Goal: Task Accomplishment & Management: Manage account settings

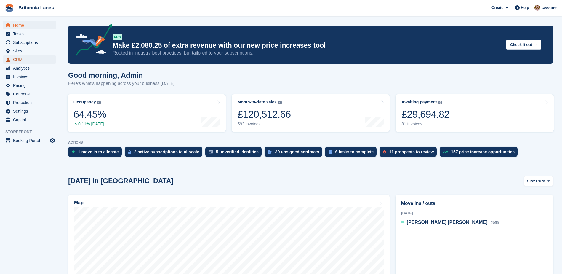
click at [21, 57] on span "CRM" at bounding box center [31, 59] width 36 height 8
click at [18, 61] on span "CRM" at bounding box center [31, 59] width 36 height 8
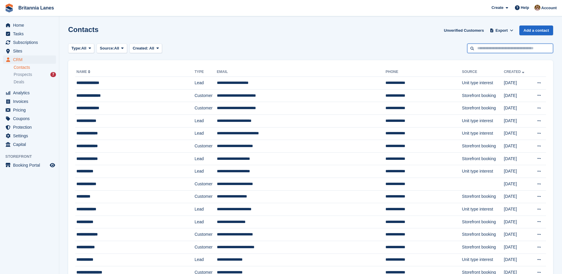
click at [501, 51] on input "text" at bounding box center [510, 49] width 86 height 10
click at [28, 99] on span "Invoices" at bounding box center [31, 101] width 36 height 8
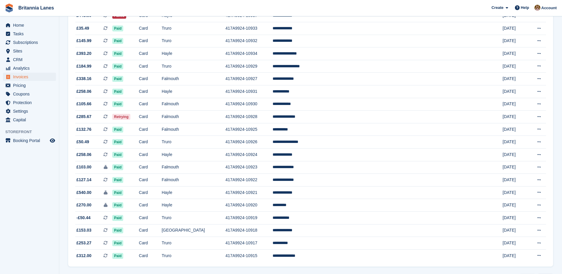
scroll to position [486, 0]
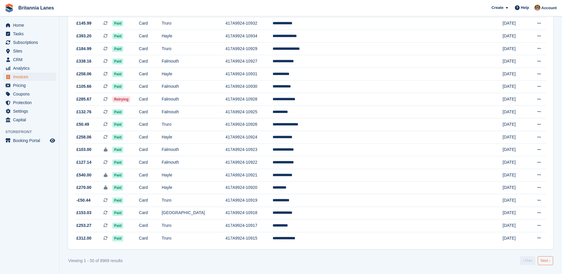
click at [549, 263] on link "Next ›" at bounding box center [545, 260] width 15 height 9
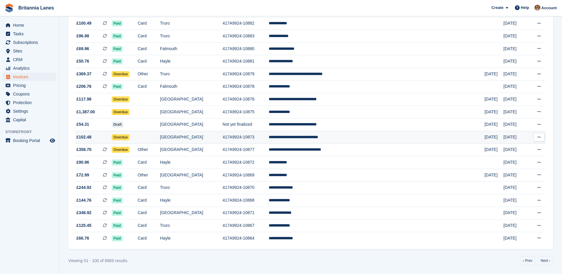
click at [265, 137] on td "417A9924-10873" at bounding box center [245, 137] width 46 height 13
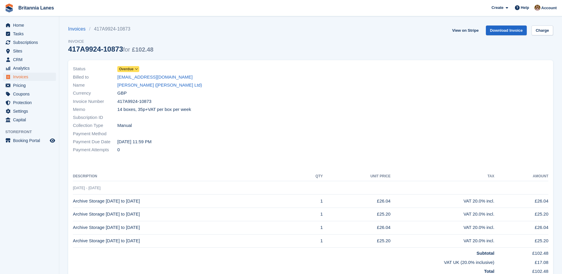
scroll to position [30, 0]
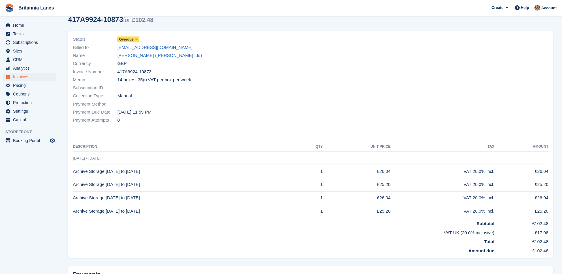
click at [137, 37] on span at bounding box center [136, 39] width 5 height 5
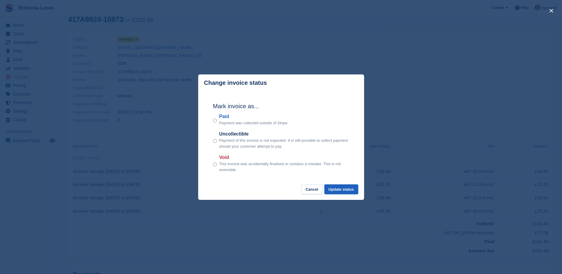
click at [337, 190] on button "Update status" at bounding box center [341, 189] width 34 height 10
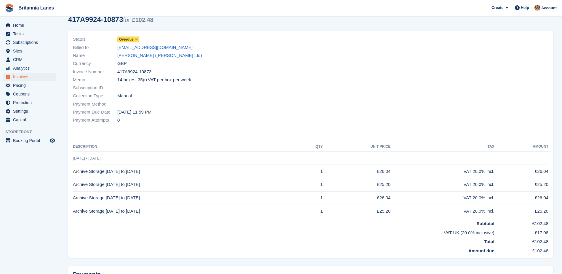
scroll to position [0, 0]
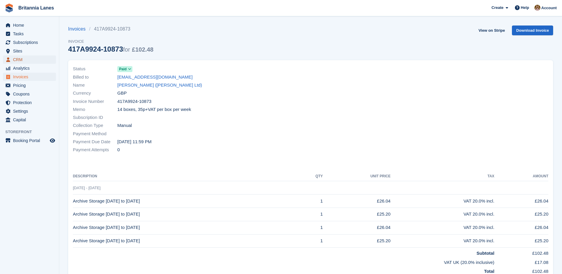
click at [20, 59] on span "CRM" at bounding box center [31, 59] width 36 height 8
